Goal: Check status: Check status

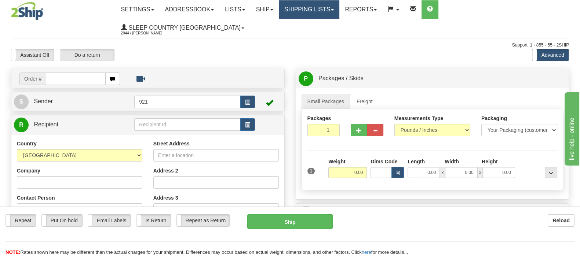
click at [336, 8] on link "Shipping lists" at bounding box center [309, 9] width 60 height 18
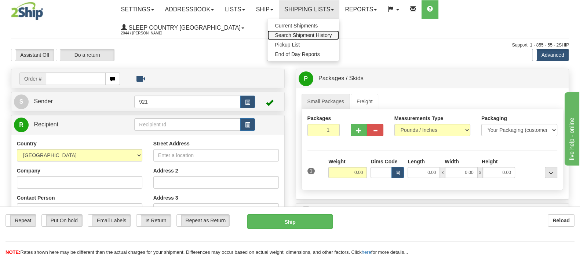
click at [331, 34] on span "Search Shipment History" at bounding box center [303, 35] width 57 height 6
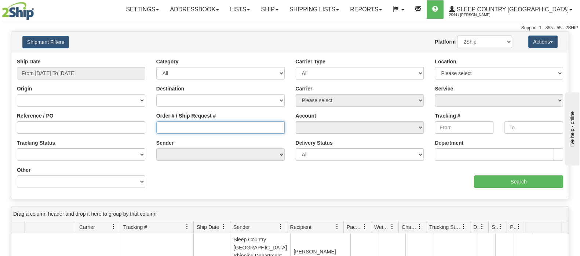
click at [180, 128] on input "Order # / Ship Request #" at bounding box center [220, 127] width 128 height 12
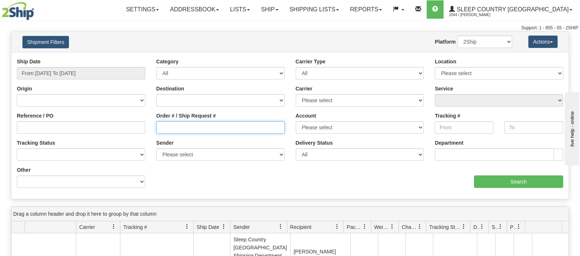
paste input "1050738"
type input "1050738"
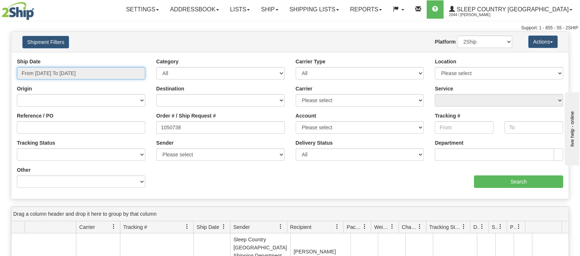
click at [62, 70] on input "From 09/02/2025 To 09/03/2025" at bounding box center [81, 73] width 128 height 12
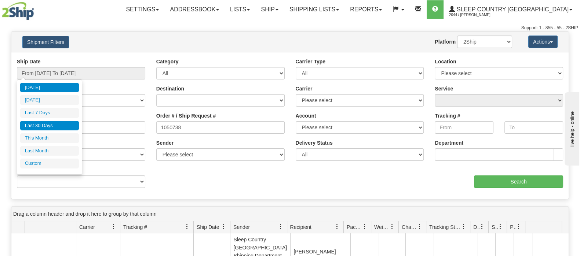
click at [55, 125] on li "Last 30 Days" at bounding box center [49, 126] width 59 height 10
type input "From [DATE] To [DATE]"
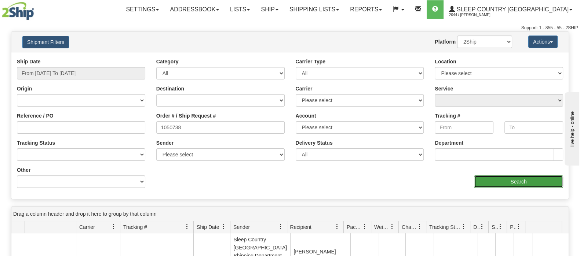
click at [522, 181] on input "Search" at bounding box center [518, 182] width 89 height 12
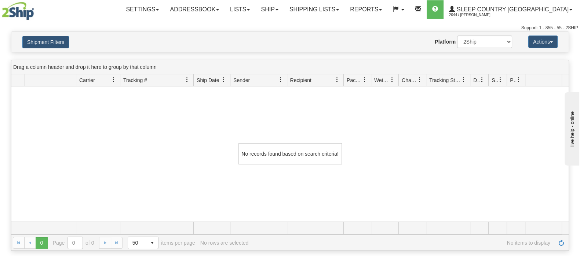
click at [130, 13] on div "Settings Shipping Preferences Fields Preferences New Addressbook Recipients" at bounding box center [341, 9] width 474 height 18
click at [344, 6] on link "Shipping lists" at bounding box center [314, 9] width 60 height 18
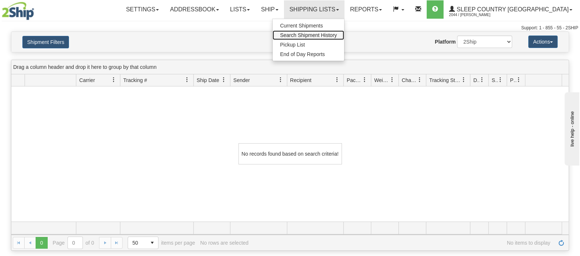
click at [337, 32] on span "Search Shipment History" at bounding box center [308, 35] width 57 height 6
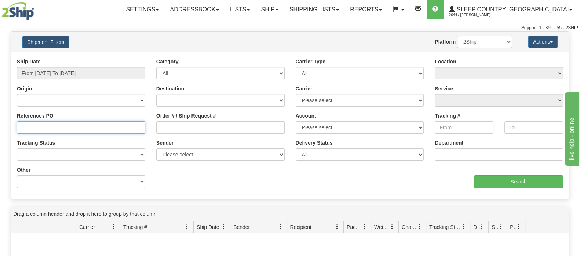
click at [45, 124] on input "Reference / PO" at bounding box center [81, 127] width 128 height 12
paste input "1050738"
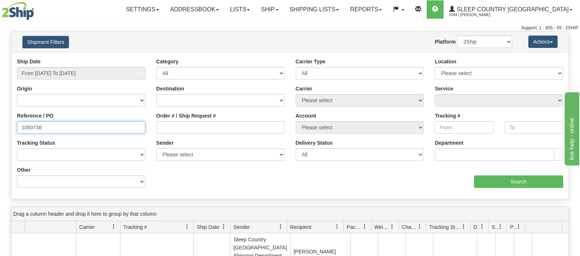
type input "1050738"
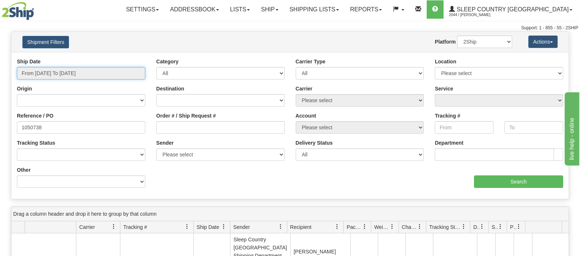
click at [66, 69] on input "From 09/02/2025 To 09/03/2025" at bounding box center [81, 73] width 128 height 12
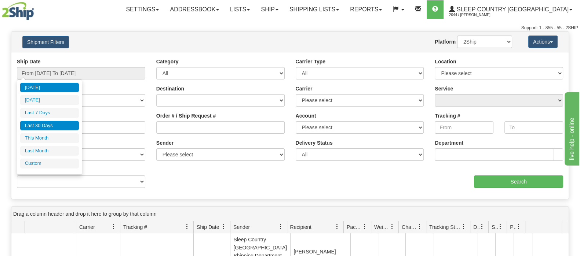
click at [55, 125] on li "Last 30 Days" at bounding box center [49, 126] width 59 height 10
type input "From 08/05/2025 To 09/03/2025"
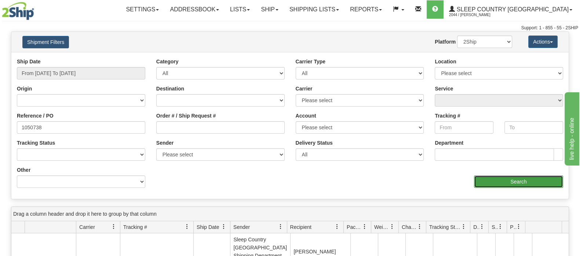
click at [510, 180] on input "Search" at bounding box center [518, 182] width 89 height 12
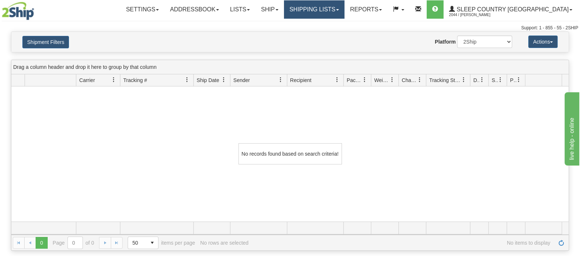
click at [343, 8] on link "Shipping lists" at bounding box center [314, 9] width 60 height 18
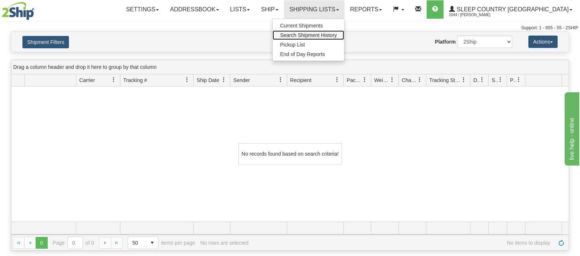
click at [337, 34] on span "Search Shipment History" at bounding box center [308, 35] width 57 height 6
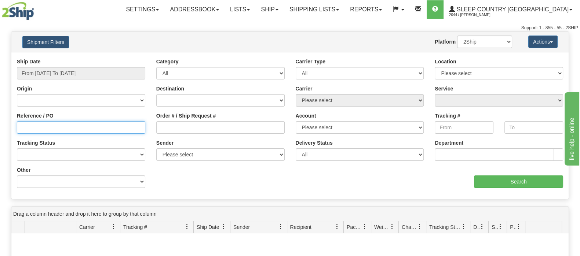
click at [44, 126] on input "Reference / PO" at bounding box center [81, 127] width 128 height 12
paste input "1050738"
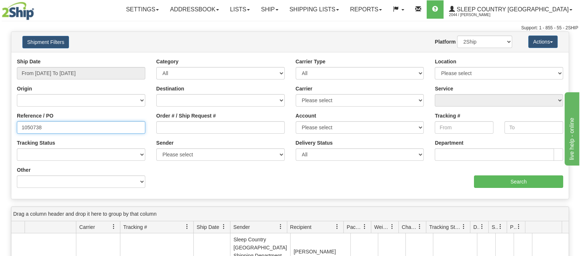
drag, startPoint x: 62, startPoint y: 127, endPoint x: 0, endPoint y: 128, distance: 61.6
click at [0, 128] on div "Please wait... × Confirm Delete Delete Cancel × Confirm Delete Yes No Cancel × …" at bounding box center [290, 215] width 580 height 367
paste input "23099"
type input "123099"
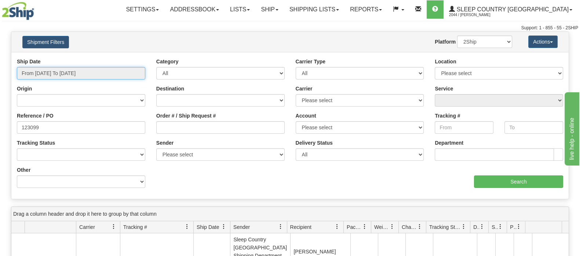
click at [60, 70] on input "From 09/02/2025 To 09/03/2025" at bounding box center [81, 73] width 128 height 12
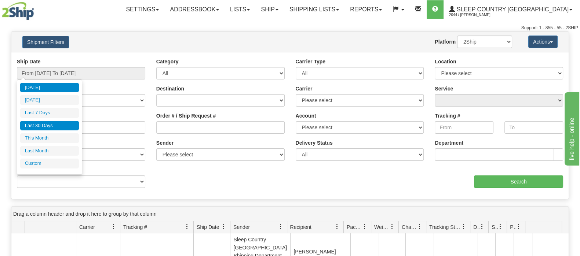
click at [47, 126] on li "Last 30 Days" at bounding box center [49, 126] width 59 height 10
type input "From [DATE] To [DATE]"
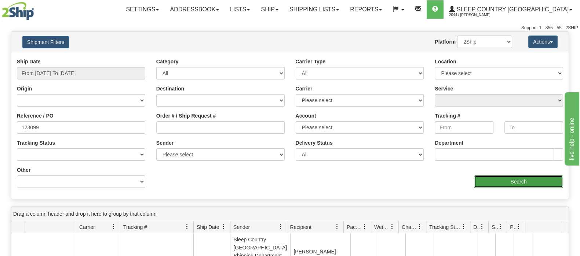
click at [506, 179] on input "Search" at bounding box center [518, 182] width 89 height 12
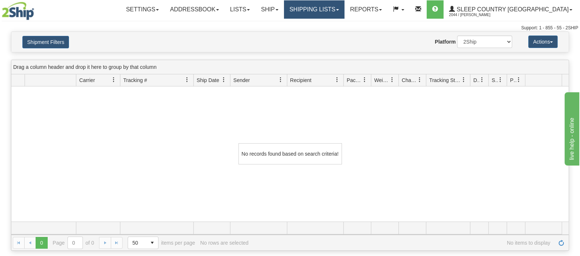
click at [338, 9] on link "Shipping lists" at bounding box center [314, 9] width 60 height 18
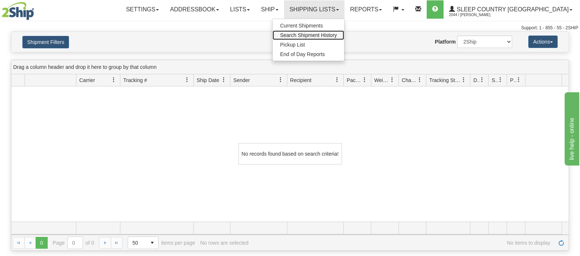
click at [337, 36] on span "Search Shipment History" at bounding box center [308, 35] width 57 height 6
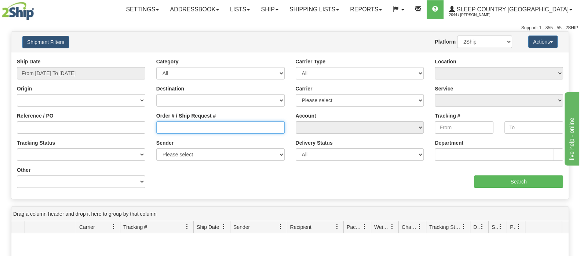
click at [173, 127] on input "Order # / Ship Request #" at bounding box center [220, 127] width 128 height 12
paste input "123099"
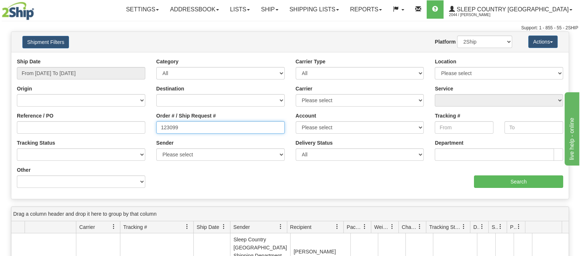
type input "123099"
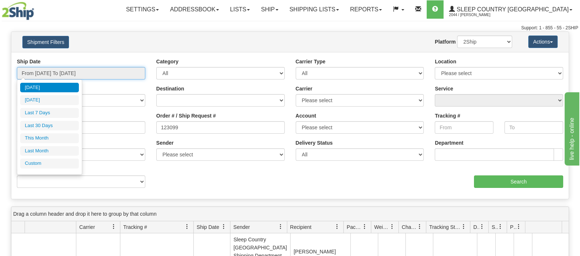
click at [84, 71] on input "From [DATE] To [DATE]" at bounding box center [81, 73] width 128 height 12
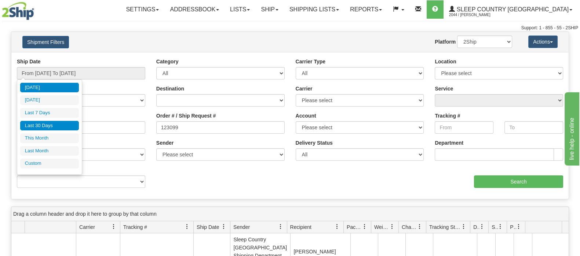
click at [40, 124] on li "Last 30 Days" at bounding box center [49, 126] width 59 height 10
type input "From [DATE] To [DATE]"
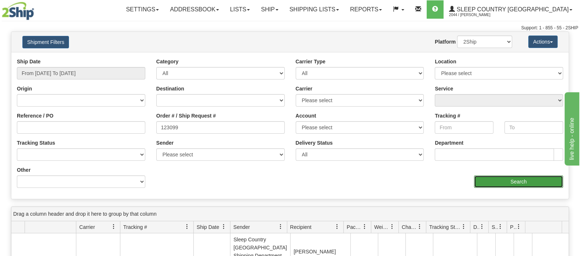
click at [500, 180] on input "Search" at bounding box center [518, 182] width 89 height 12
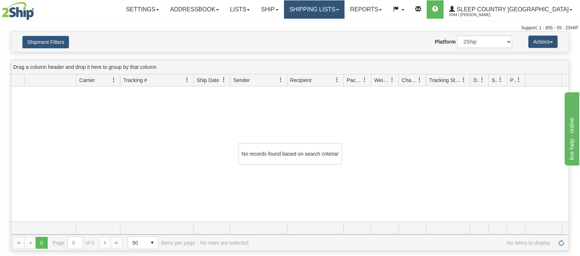
click at [339, 4] on link "Shipping lists" at bounding box center [314, 9] width 60 height 18
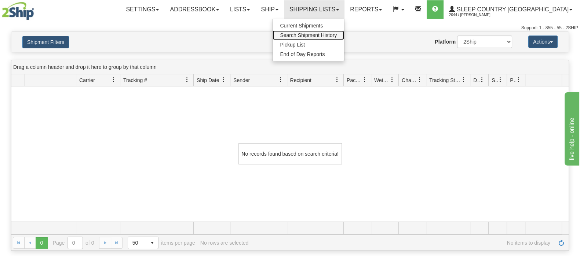
click at [337, 32] on span "Search Shipment History" at bounding box center [308, 35] width 57 height 6
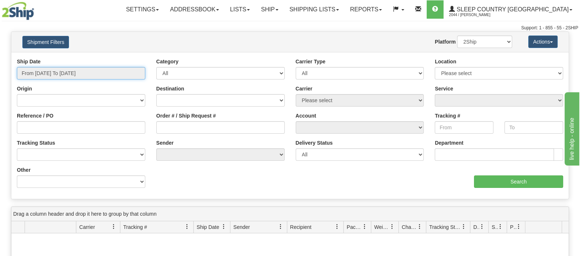
click at [82, 71] on input "From [DATE] To [DATE]" at bounding box center [81, 73] width 128 height 12
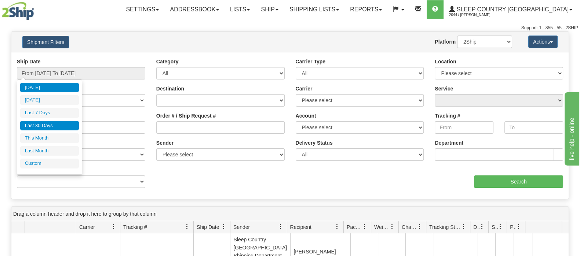
click at [51, 123] on li "Last 30 Days" at bounding box center [49, 126] width 59 height 10
type input "From [DATE] To [DATE]"
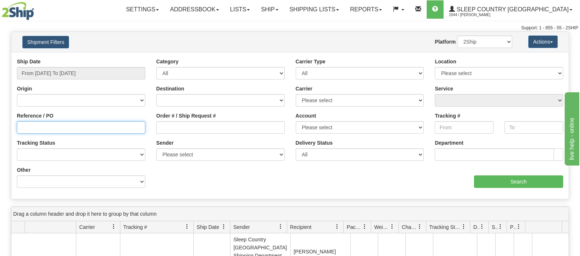
click at [51, 124] on input "Reference / PO" at bounding box center [81, 127] width 128 height 12
paste input "9002I032860"
type input "9002I032860"
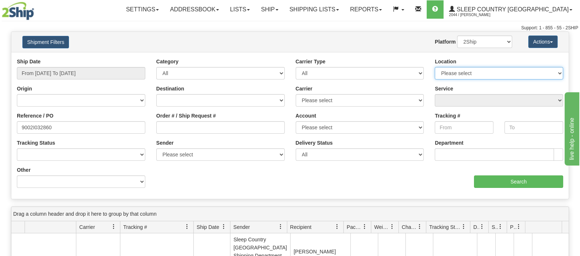
click at [522, 74] on select "Please select [GEOGRAPHIC_DATA] 921 922 93 94 97 390 915 916 98 902 95 96 90 91…" at bounding box center [498, 73] width 128 height 12
select select "6831"
click at [434, 67] on select "Please select [GEOGRAPHIC_DATA] 921 922 93 94 97 390 915 916 98 902 95 96 90 91…" at bounding box center [498, 73] width 128 height 12
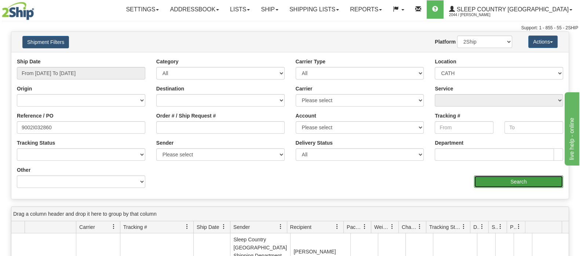
click at [522, 177] on input "Search" at bounding box center [518, 182] width 89 height 12
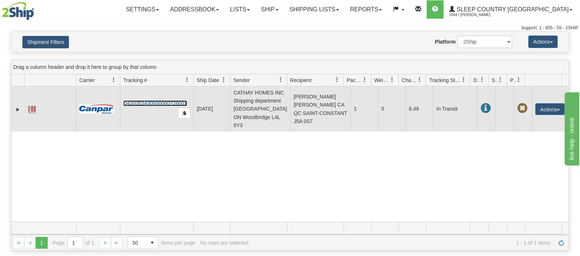
click at [144, 100] on link "D420352430000000726001" at bounding box center [155, 103] width 64 height 6
